Goal: Entertainment & Leisure: Consume media (video, audio)

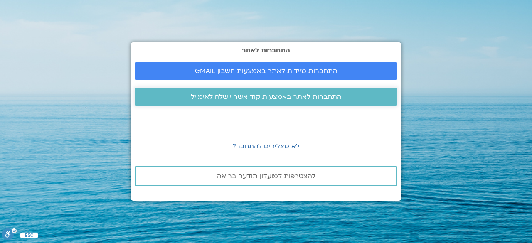
click at [252, 95] on span "התחברות לאתר באמצעות קוד אשר יישלח לאימייל" at bounding box center [266, 96] width 151 height 7
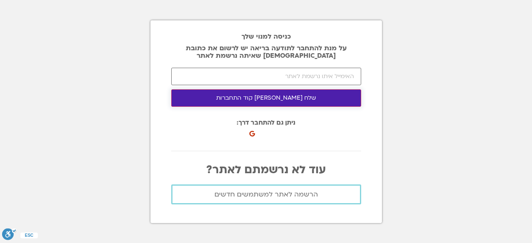
click at [281, 98] on button "שלח לי קוד התחברות" at bounding box center [266, 97] width 190 height 17
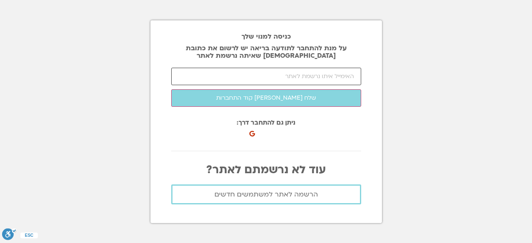
click at [233, 69] on input "email" at bounding box center [266, 76] width 190 height 17
type input "צ"
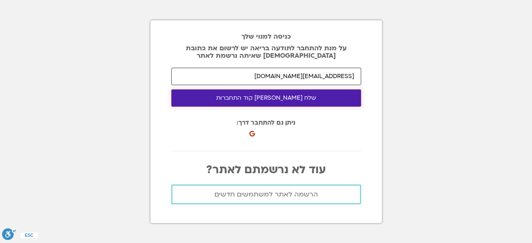
type input "michalgg@gmail.com"
click at [303, 102] on button "שלח לי קוד התחברות" at bounding box center [266, 97] width 190 height 17
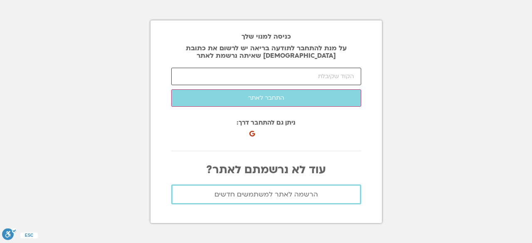
click at [230, 73] on input "number" at bounding box center [266, 76] width 190 height 17
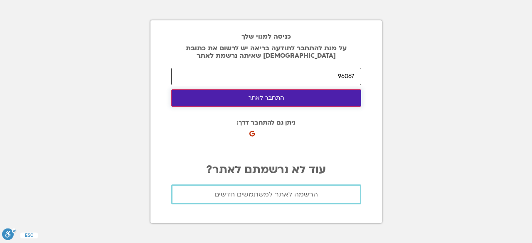
type input "96067"
click at [245, 100] on button "התחבר לאתר" at bounding box center [266, 97] width 190 height 17
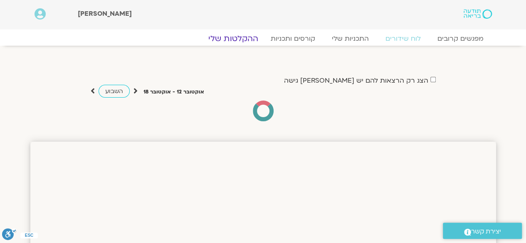
click at [236, 37] on link "ההקלטות שלי" at bounding box center [233, 39] width 70 height 10
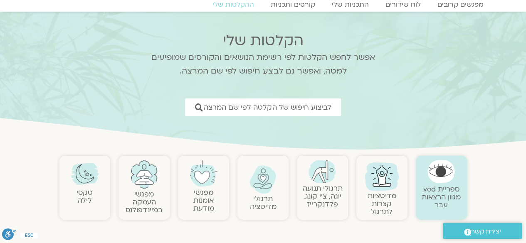
scroll to position [42, 0]
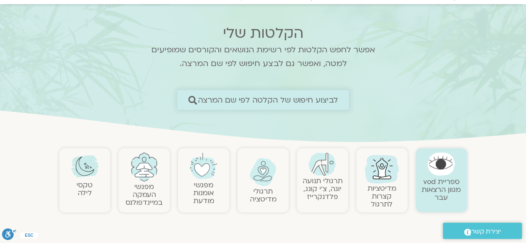
click at [246, 96] on span "לביצוע חיפוש של הקלטה לפי שם המרצה" at bounding box center [268, 100] width 140 height 9
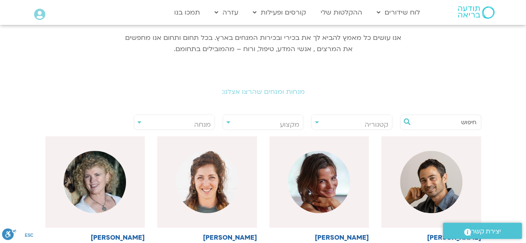
scroll to position [125, 0]
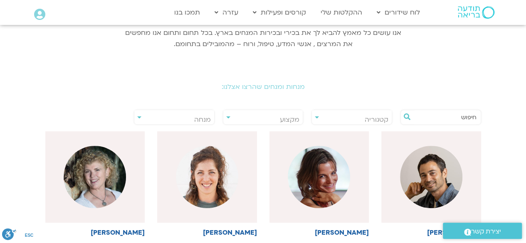
click at [159, 115] on span "מנחה" at bounding box center [174, 119] width 80 height 19
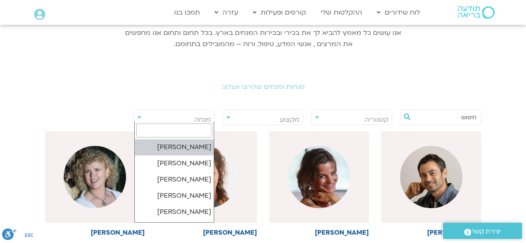
click at [159, 115] on span "מנחה" at bounding box center [174, 119] width 80 height 19
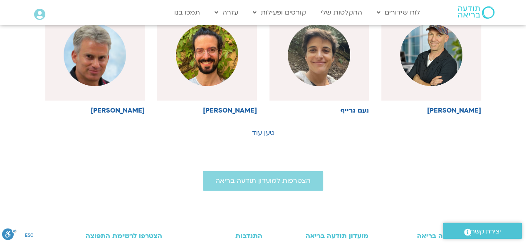
scroll to position [499, 0]
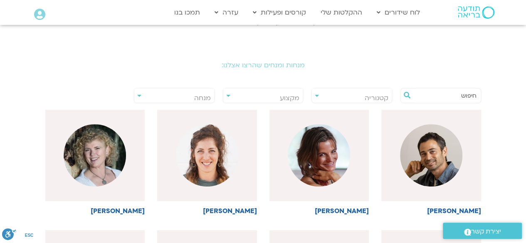
scroll to position [166, 0]
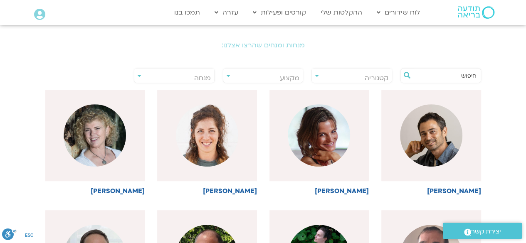
click at [204, 79] on span "מנחה" at bounding box center [202, 78] width 17 height 9
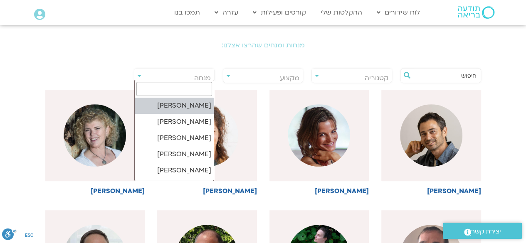
click at [204, 89] on input "search" at bounding box center [174, 89] width 76 height 14
type input "s"
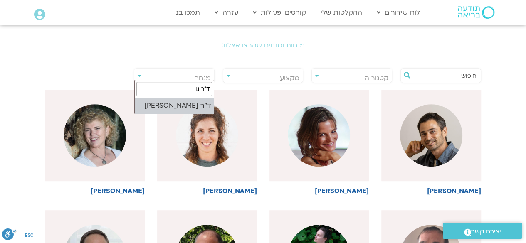
type input "ד"ר נו"
select select "****"
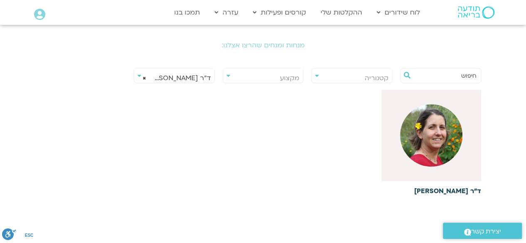
click at [426, 131] on img at bounding box center [431, 135] width 62 height 62
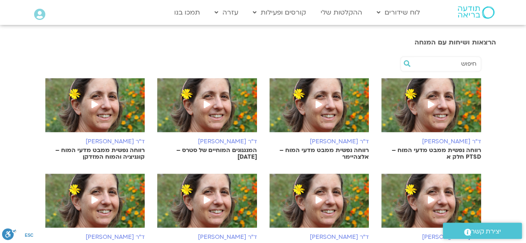
scroll to position [208, 0]
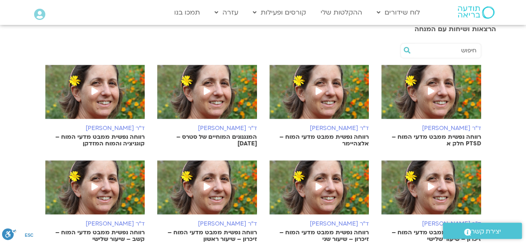
click at [346, 127] on h6 "ד"ר [PERSON_NAME]" at bounding box center [319, 128] width 100 height 7
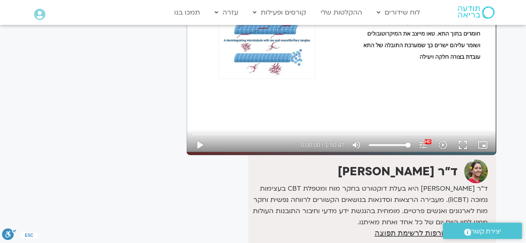
scroll to position [44, 0]
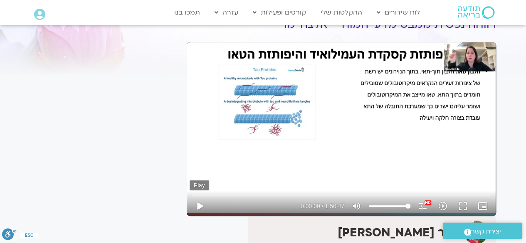
click at [200, 207] on button "play_arrow" at bounding box center [199, 206] width 20 height 20
click at [203, 194] on input "Seek" at bounding box center [341, 195] width 298 height 5
click at [200, 210] on button "pause" at bounding box center [199, 206] width 20 height 20
type input "203.573384"
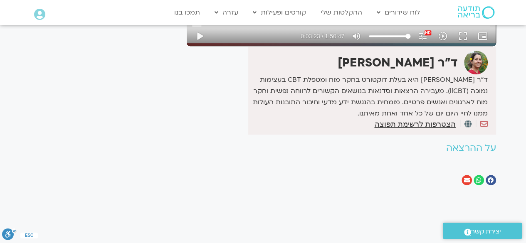
scroll to position [210, 0]
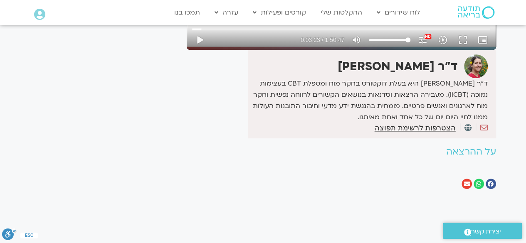
click at [476, 154] on h2 "על ההרצאה" at bounding box center [341, 152] width 309 height 10
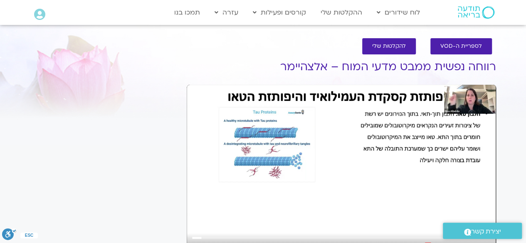
scroll to position [0, 0]
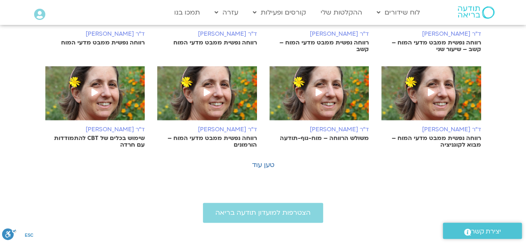
scroll to position [499, 0]
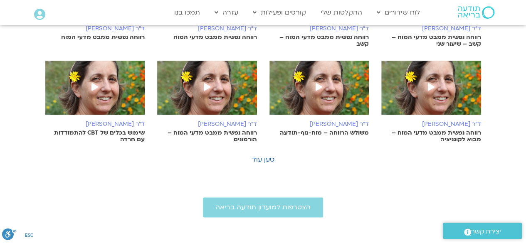
click at [272, 157] on link "טען עוד" at bounding box center [263, 159] width 22 height 9
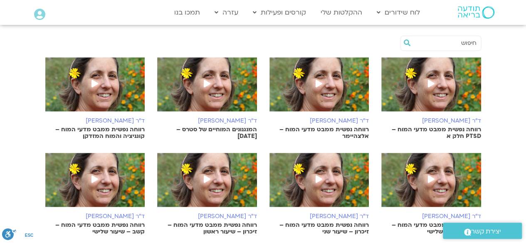
scroll to position [208, 0]
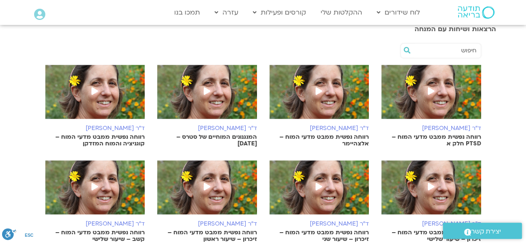
click at [454, 127] on h6 "ד"ר נועה אלבלדה" at bounding box center [431, 128] width 100 height 7
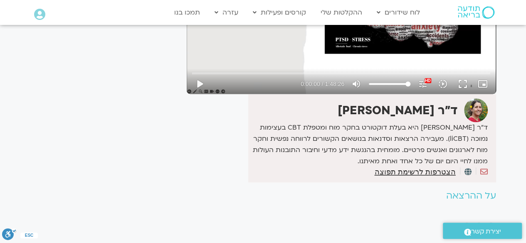
scroll to position [168, 0]
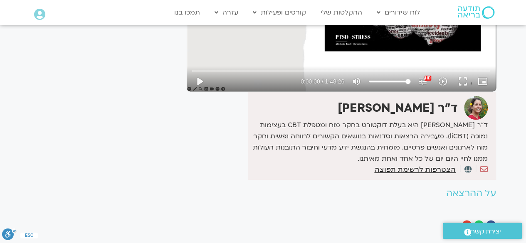
click at [476, 196] on h2 "על ההרצאה" at bounding box center [341, 193] width 309 height 10
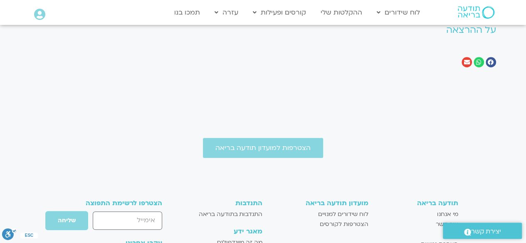
scroll to position [334, 0]
